Goal: Information Seeking & Learning: Learn about a topic

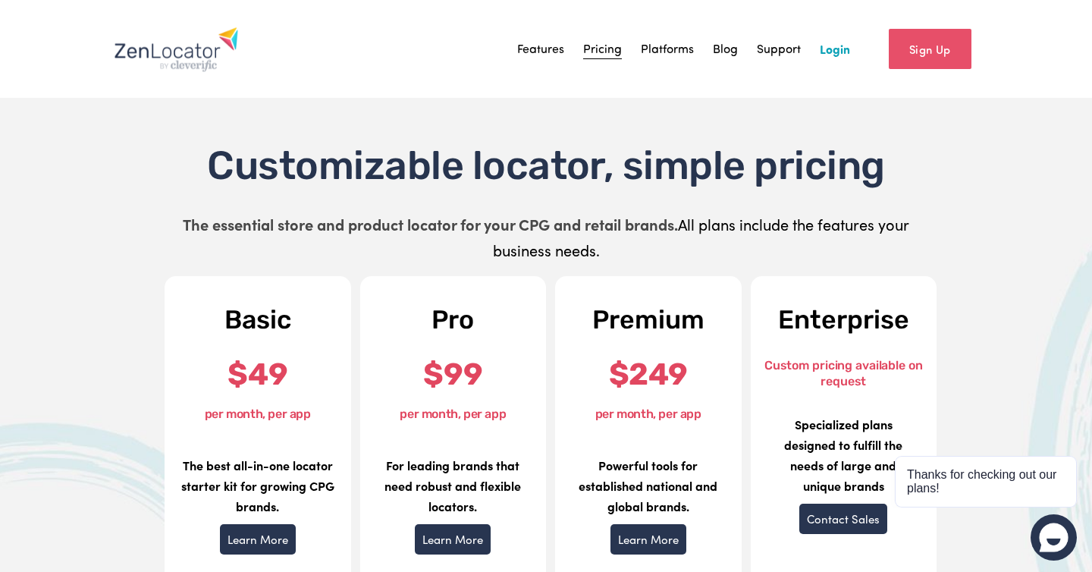
click at [544, 48] on link "Features" at bounding box center [540, 48] width 47 height 23
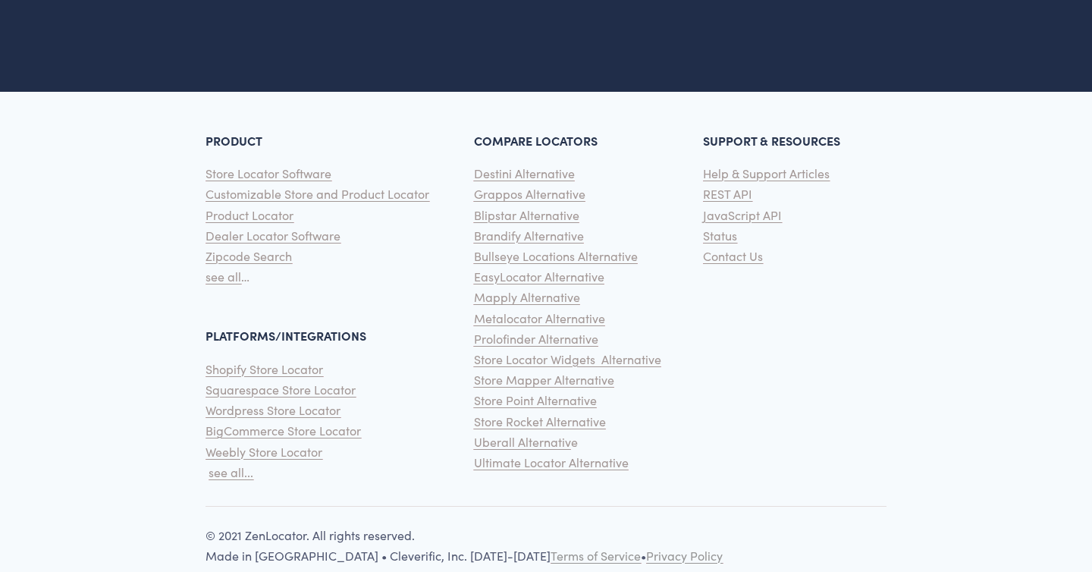
scroll to position [3345, 0]
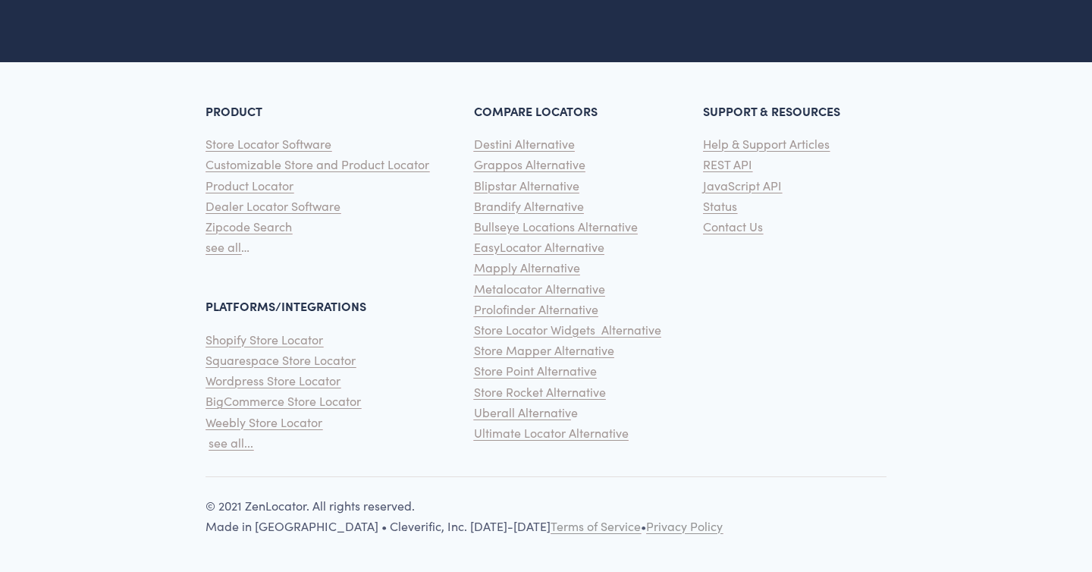
click at [731, 167] on span "REST API" at bounding box center [727, 164] width 49 height 16
click at [735, 183] on span "JavaScript API" at bounding box center [742, 185] width 79 height 16
click at [781, 145] on span "Help & Support Articles" at bounding box center [766, 144] width 127 height 16
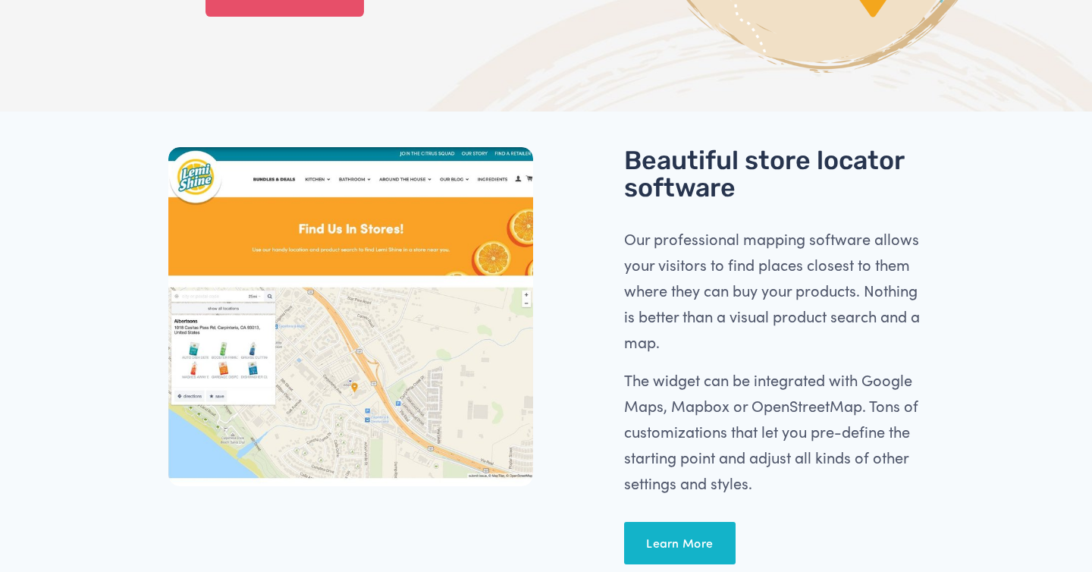
scroll to position [469, 0]
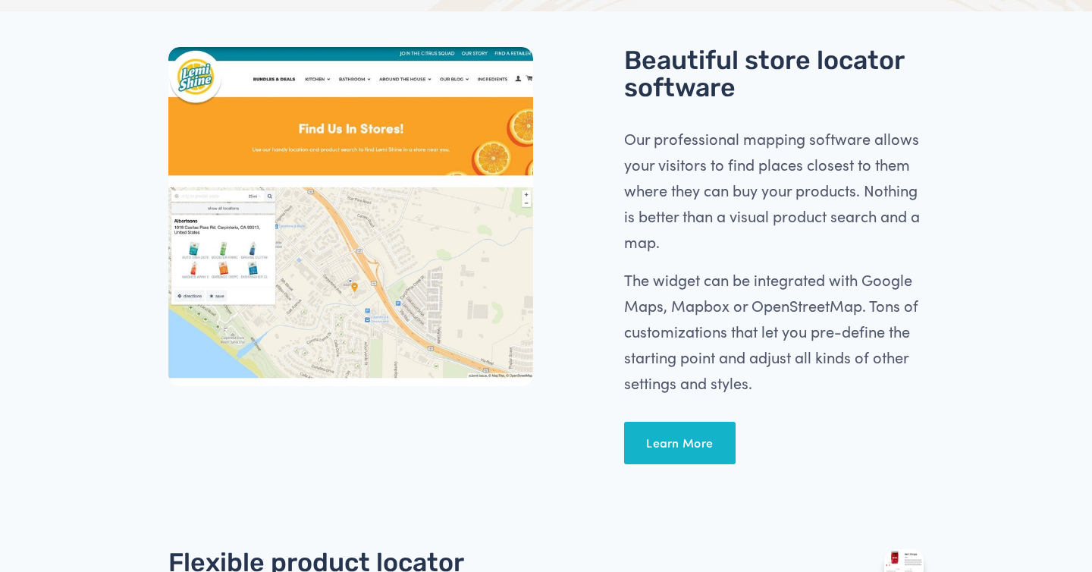
click at [670, 435] on link "Learn More" at bounding box center [679, 443] width 111 height 42
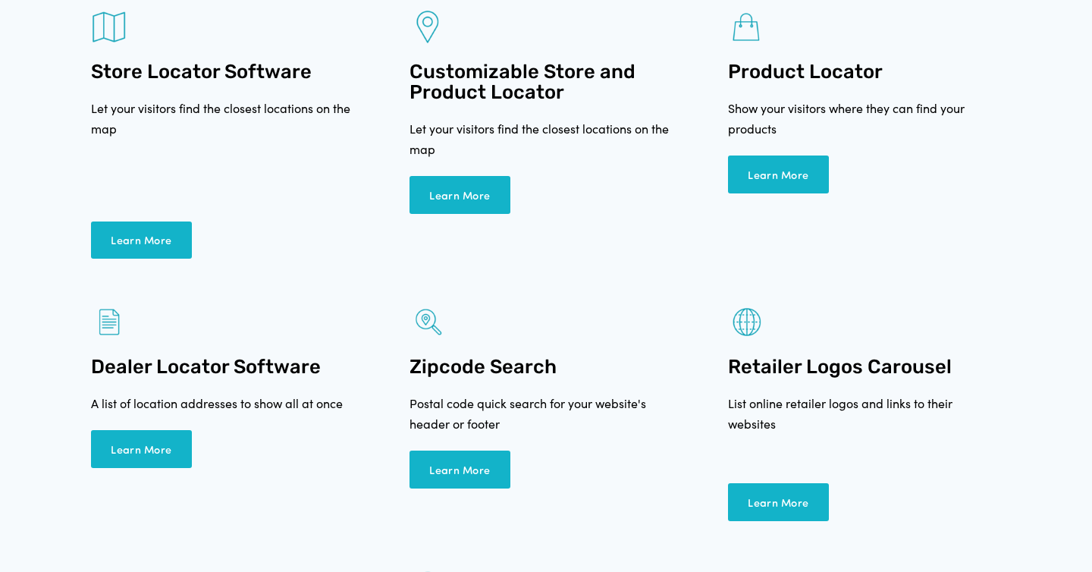
scroll to position [3151, 0]
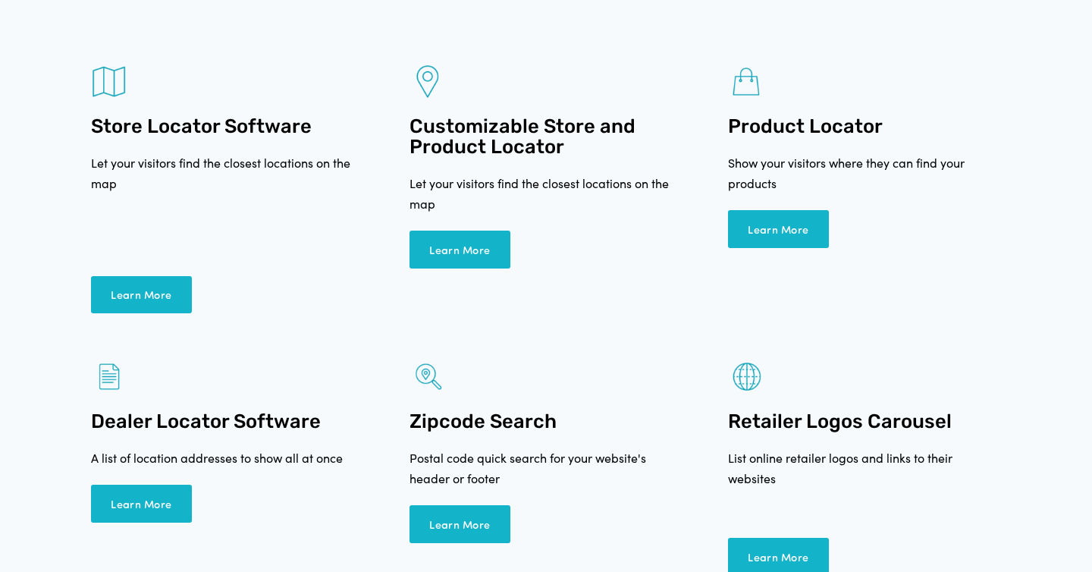
click at [158, 276] on link "Learn More" at bounding box center [141, 295] width 101 height 38
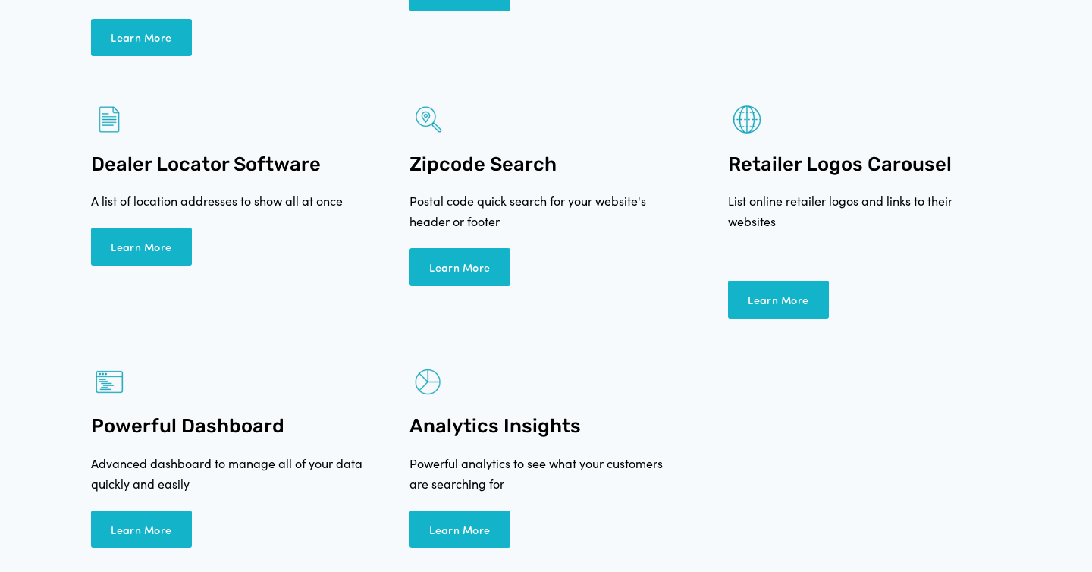
scroll to position [3426, 0]
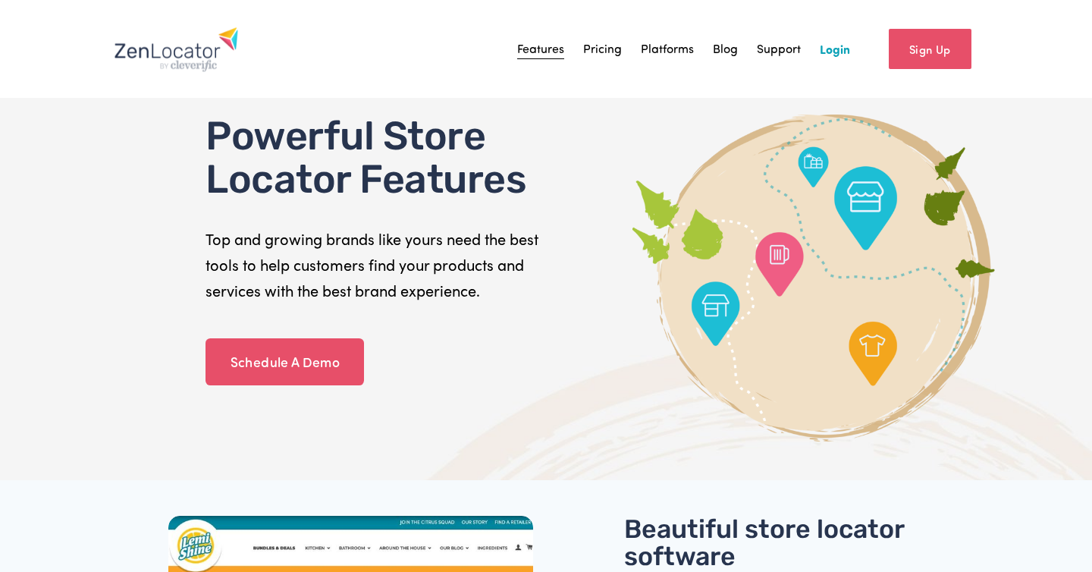
scroll to position [469, 0]
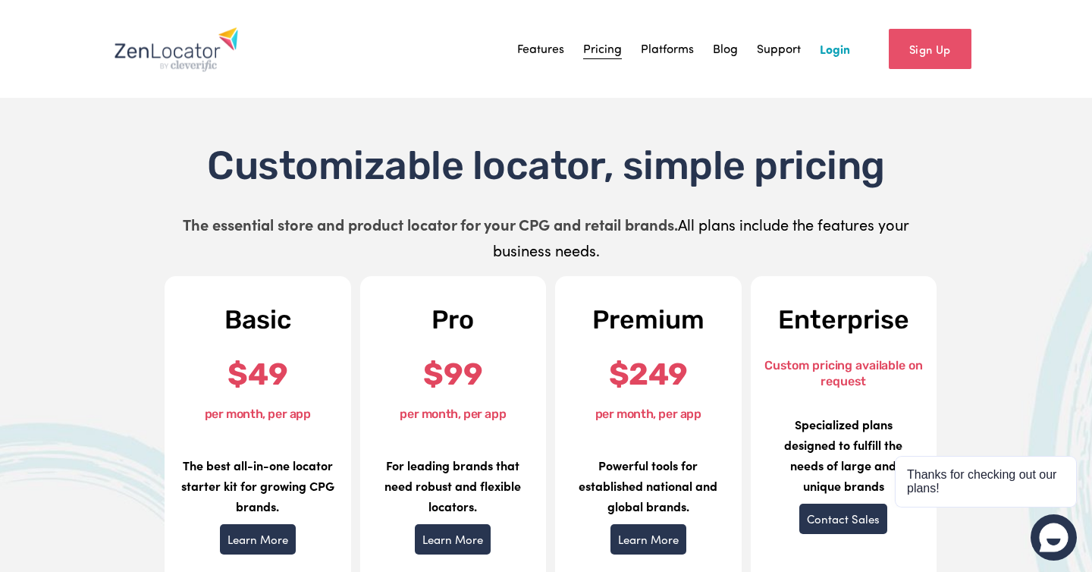
click at [653, 52] on link "Platforms" at bounding box center [667, 48] width 53 height 23
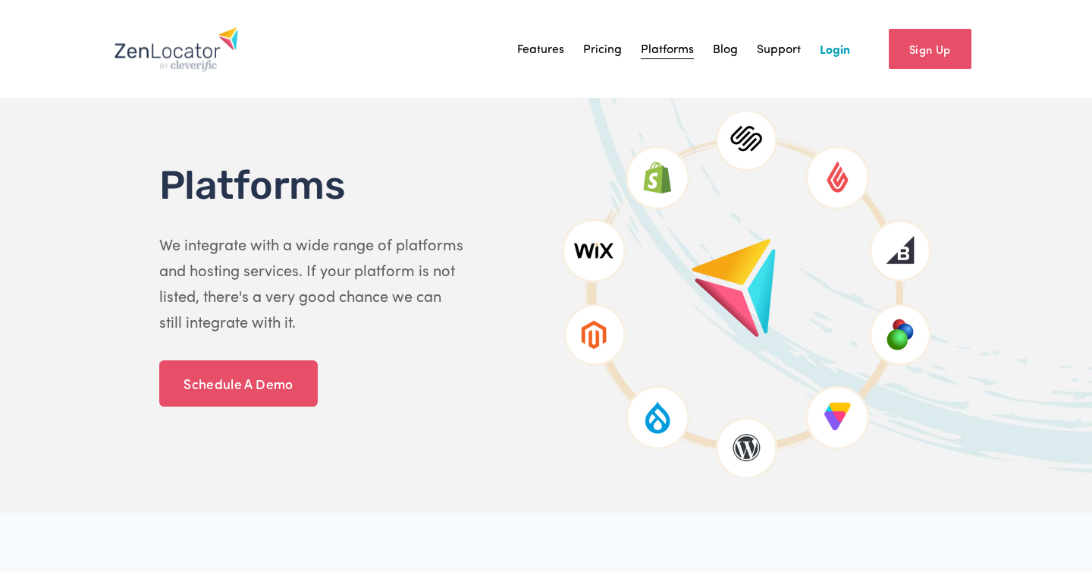
click at [543, 43] on link "Features" at bounding box center [540, 48] width 47 height 23
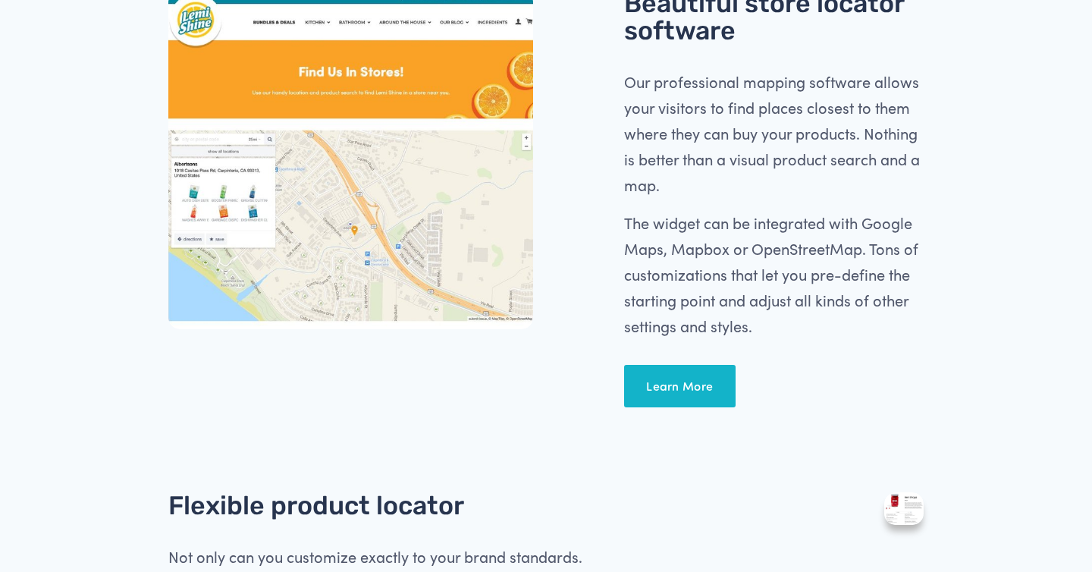
scroll to position [507, 0]
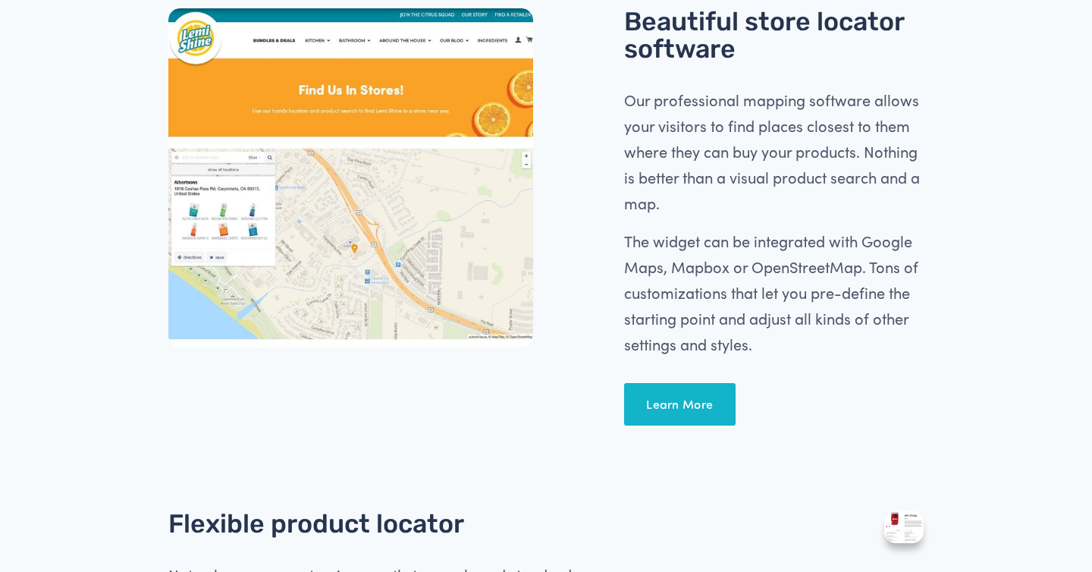
click at [700, 396] on link "Learn More" at bounding box center [679, 404] width 111 height 42
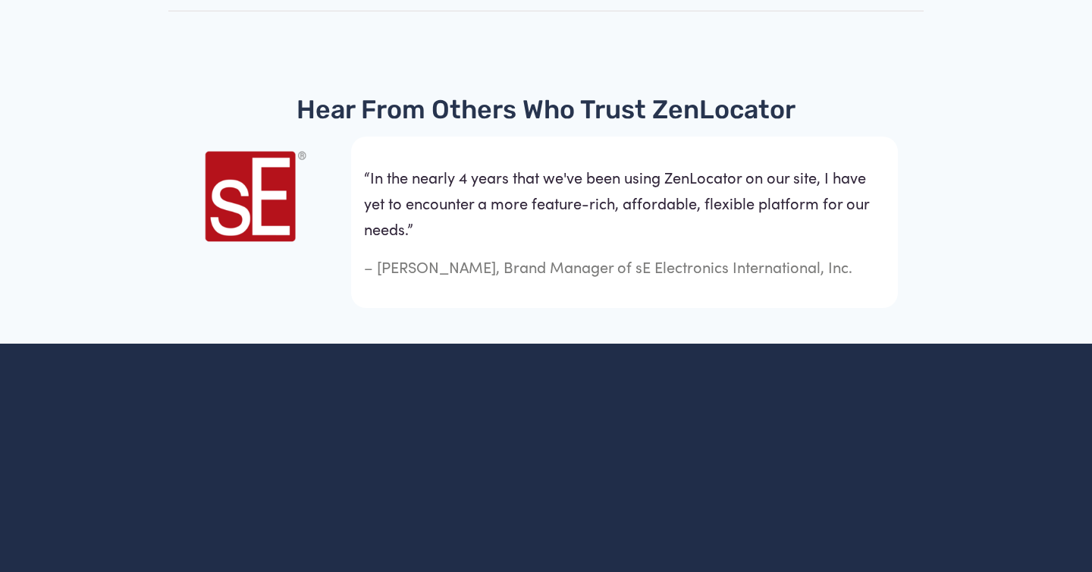
scroll to position [4611, 0]
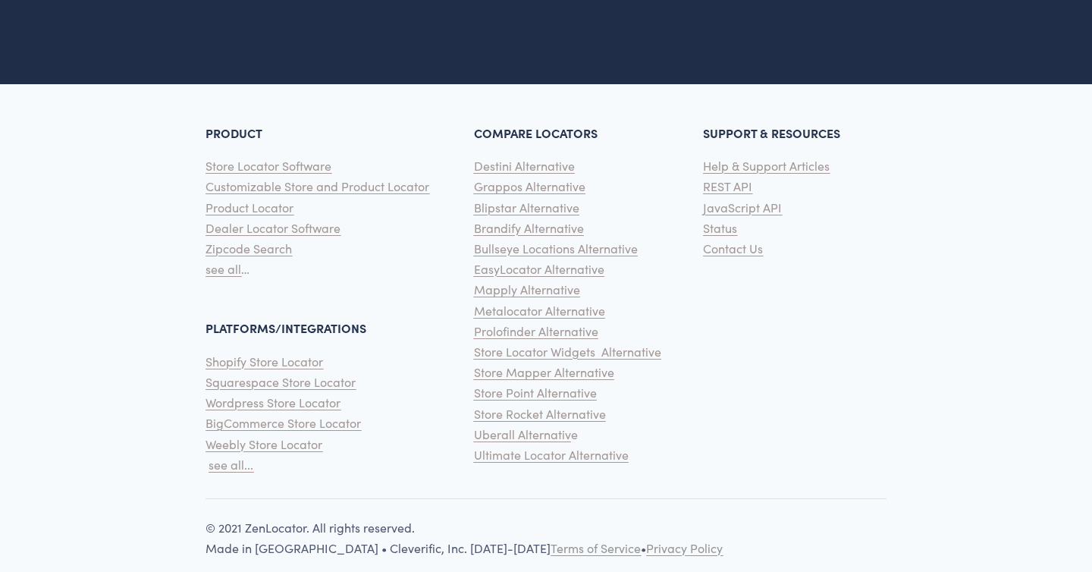
click at [226, 261] on span "see all" at bounding box center [223, 269] width 36 height 16
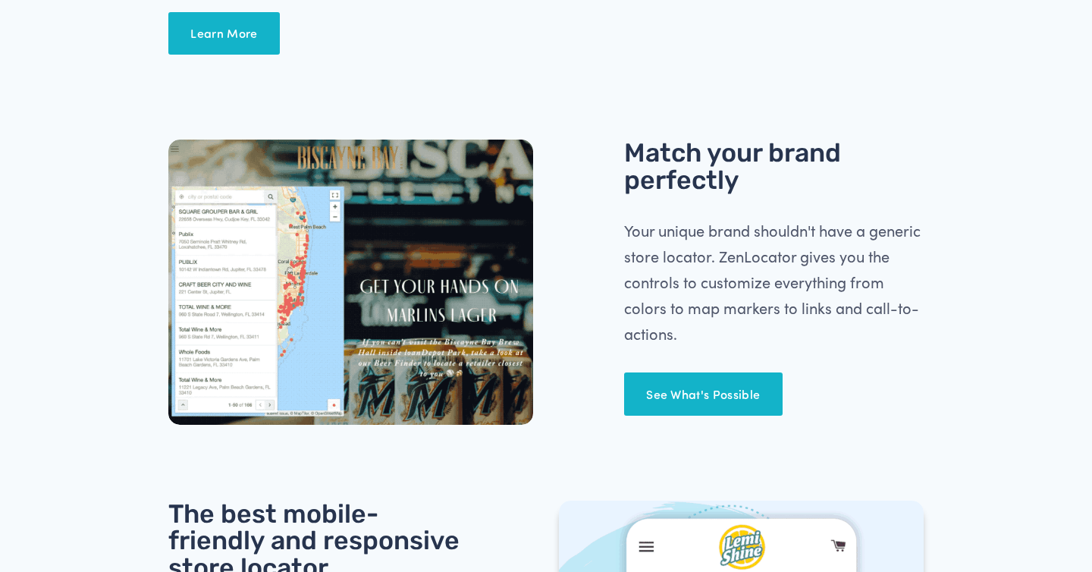
scroll to position [1296, 0]
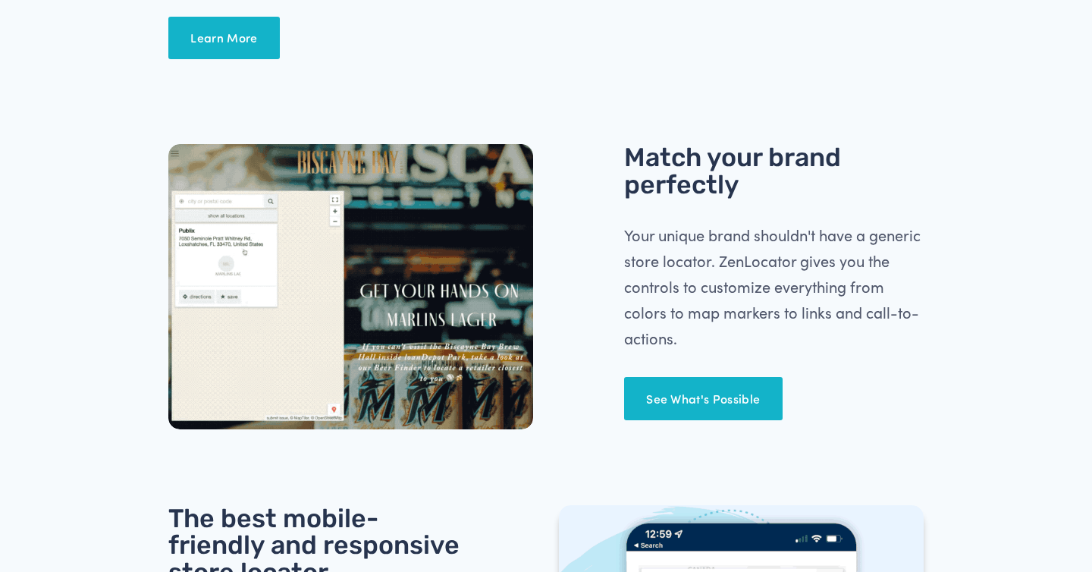
click at [682, 392] on link "See What's Possible" at bounding box center [703, 398] width 158 height 42
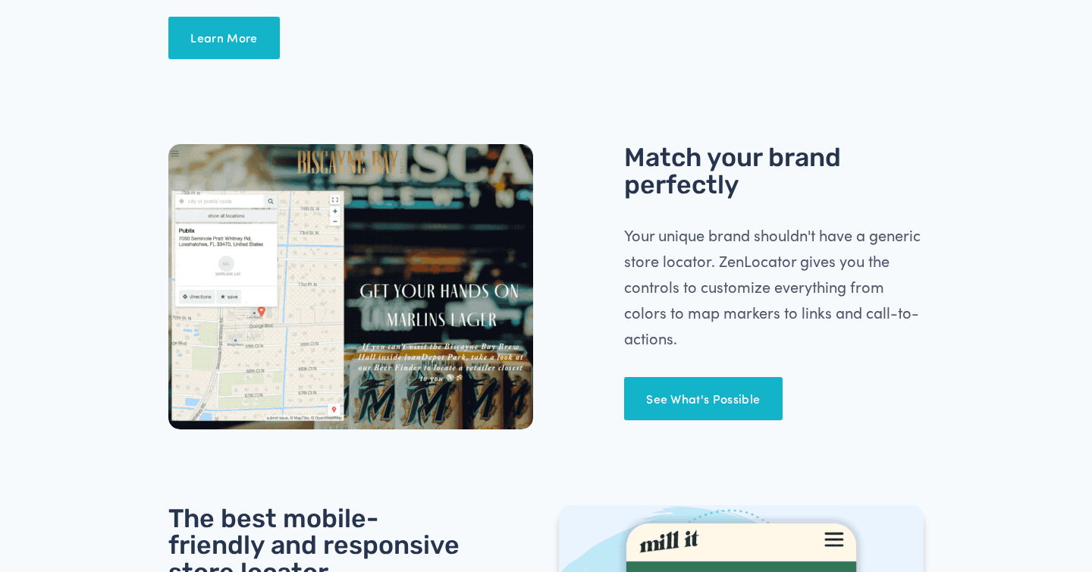
click at [384, 306] on div at bounding box center [350, 286] width 365 height 285
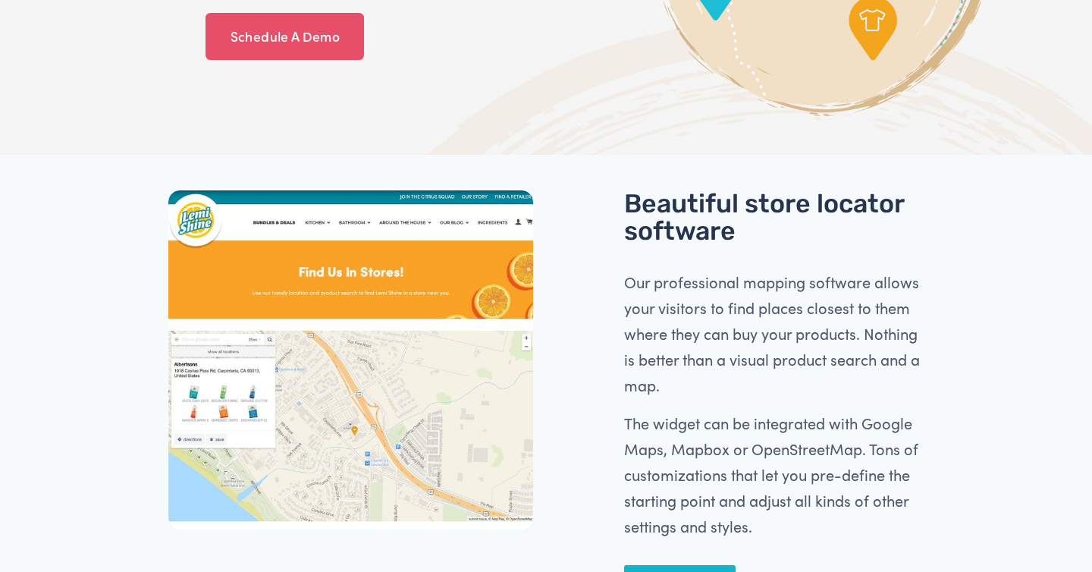
scroll to position [304, 0]
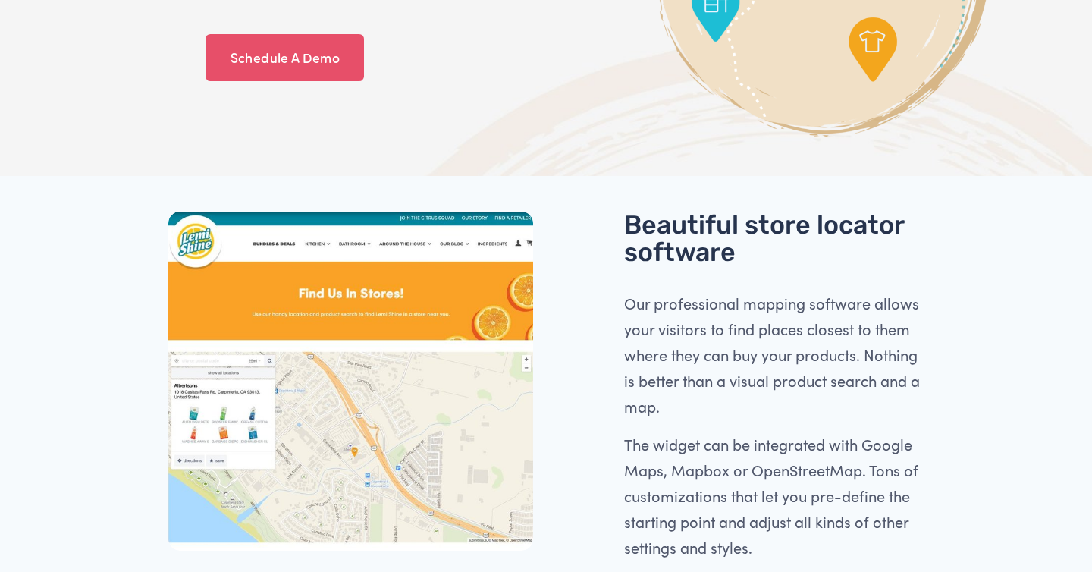
click at [438, 251] on div at bounding box center [350, 381] width 365 height 339
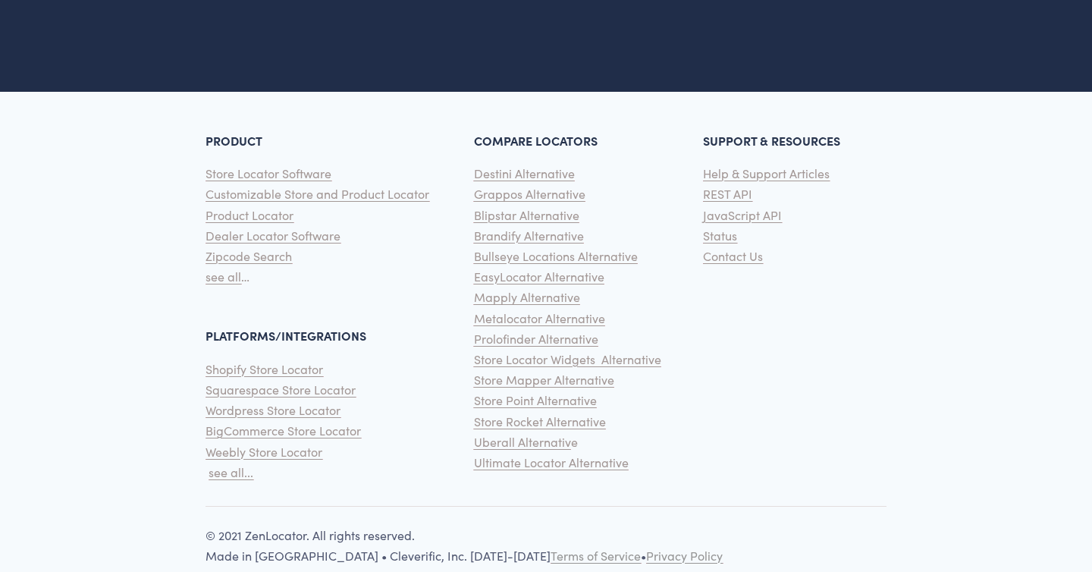
scroll to position [3345, 0]
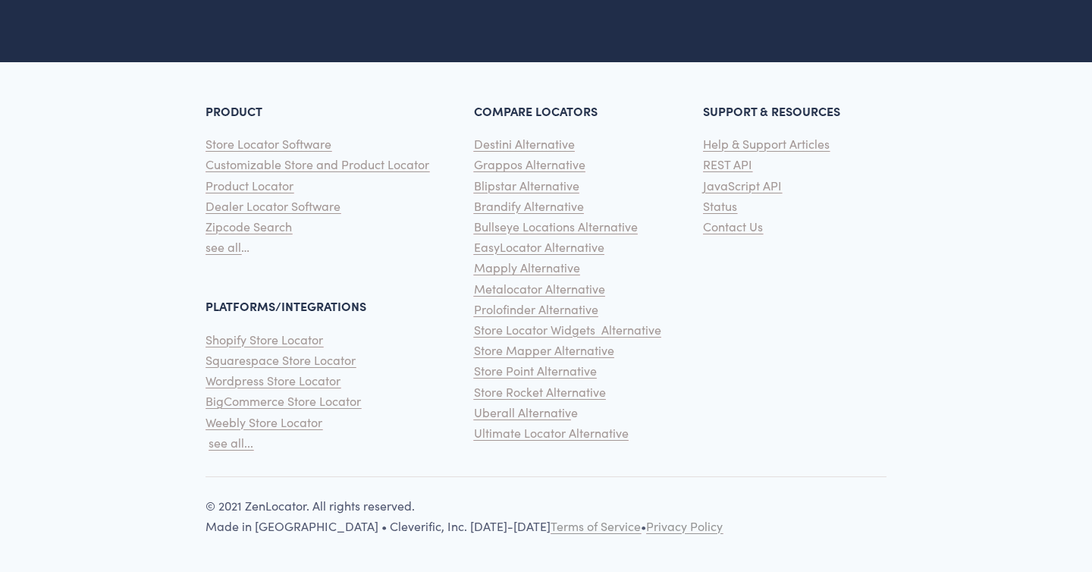
click at [740, 146] on span "Help & Support Articles" at bounding box center [766, 144] width 127 height 16
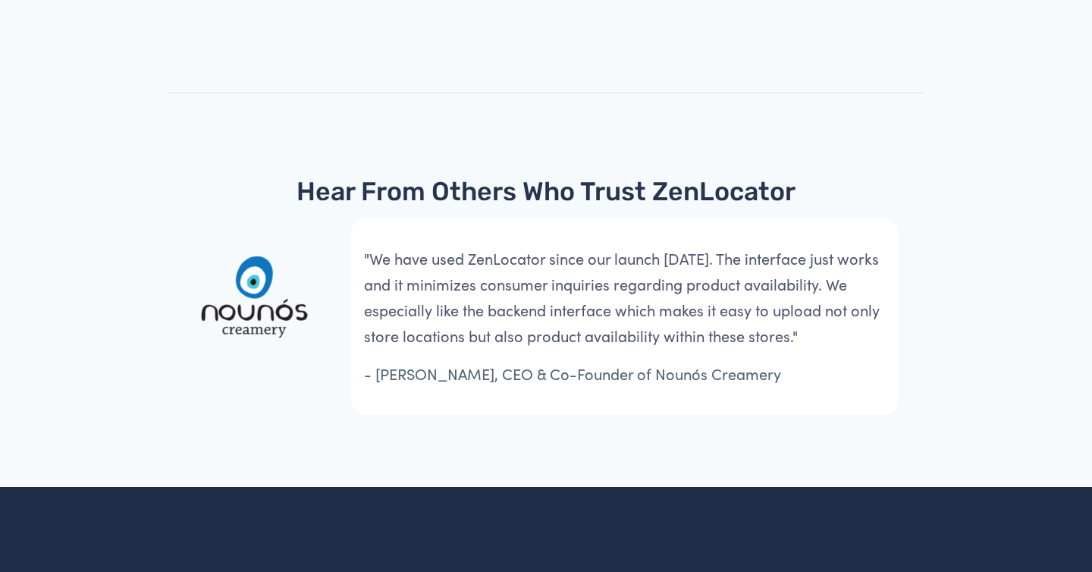
scroll to position [4182, 0]
